Goal: Information Seeking & Learning: Check status

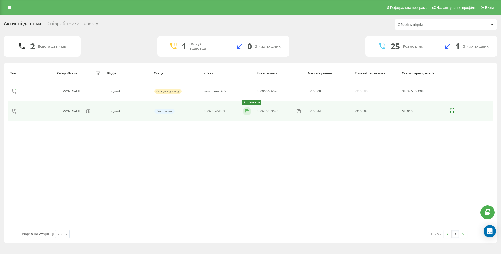
click at [247, 111] on icon at bounding box center [246, 111] width 5 height 5
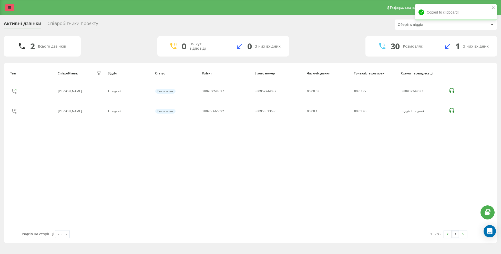
click at [11, 7] on icon at bounding box center [9, 8] width 3 height 4
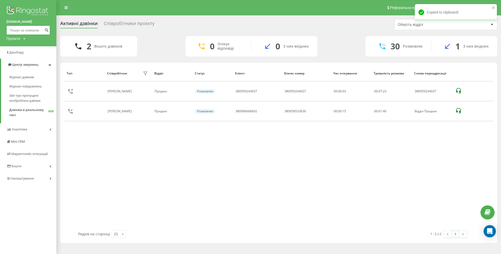
drag, startPoint x: 29, startPoint y: 28, endPoint x: 45, endPoint y: 30, distance: 16.0
click at [30, 28] on input at bounding box center [28, 30] width 44 height 9
paste input "096 803 69 00"
type input "096 803 69 00"
click at [45, 30] on icon "submit" at bounding box center [46, 29] width 4 height 3
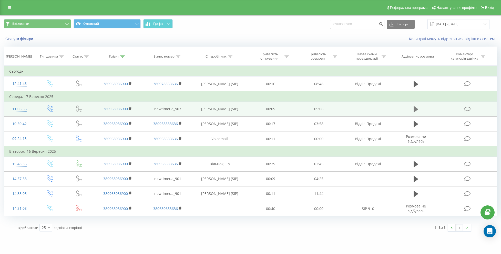
click at [417, 108] on icon at bounding box center [415, 109] width 5 height 7
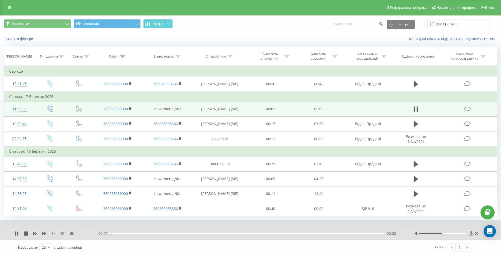
click at [471, 232] on icon at bounding box center [471, 233] width 4 height 5
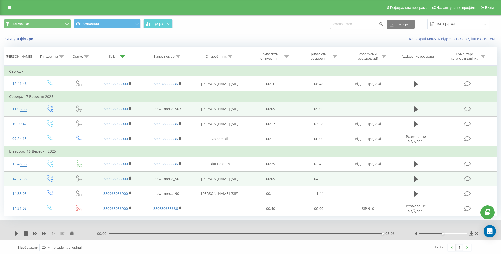
scroll to position [1, 0]
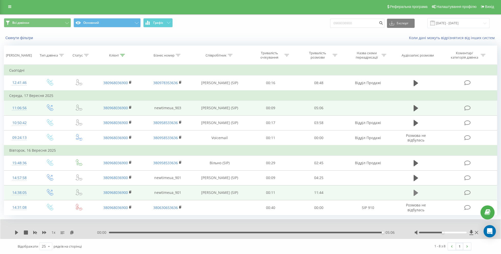
click at [415, 193] on icon at bounding box center [415, 193] width 5 height 6
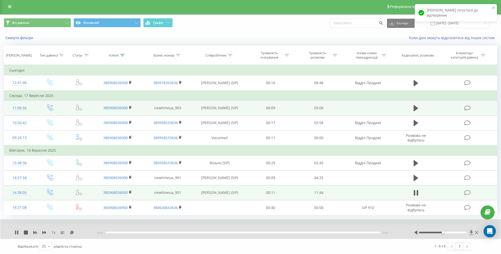
click at [470, 233] on icon at bounding box center [471, 232] width 4 height 5
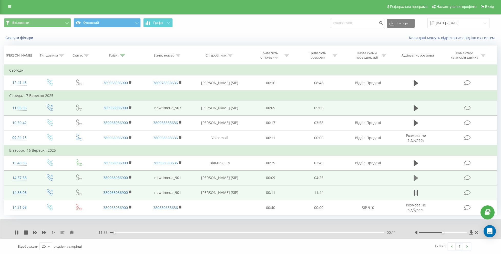
click at [414, 178] on icon at bounding box center [415, 178] width 5 height 6
click at [470, 232] on icon at bounding box center [471, 232] width 4 height 5
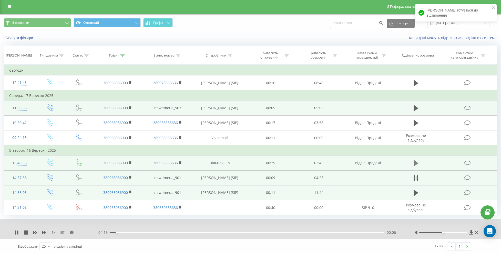
click at [415, 163] on icon at bounding box center [415, 163] width 5 height 6
click at [471, 233] on icon at bounding box center [471, 232] width 4 height 5
